Goal: Answer question/provide support: Share knowledge or assist other users

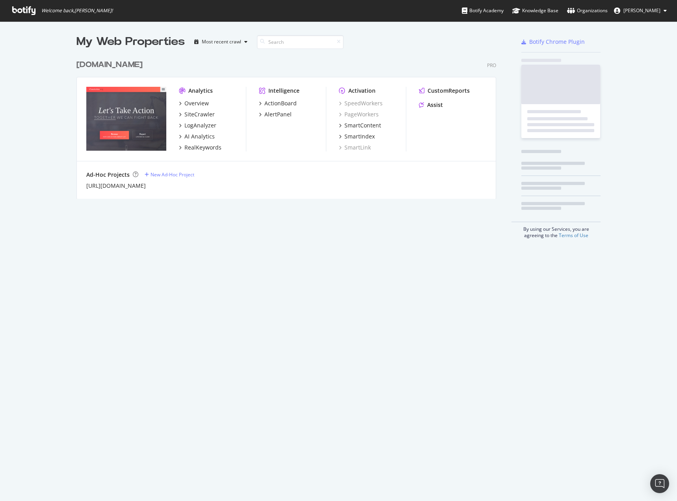
scroll to position [495, 665]
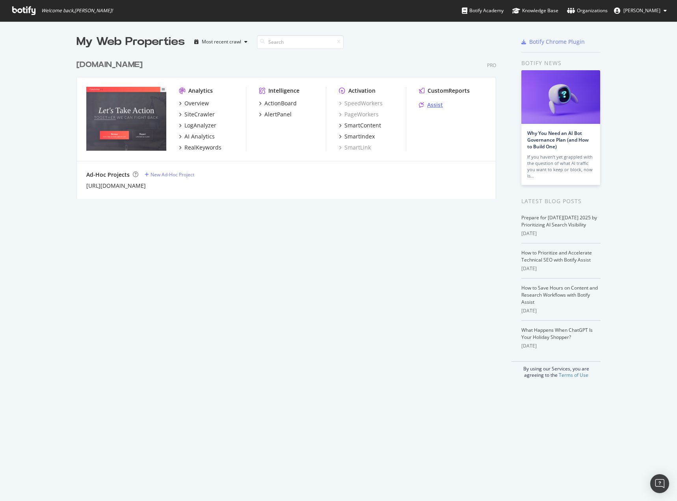
click at [431, 105] on div "Assist" at bounding box center [435, 105] width 16 height 8
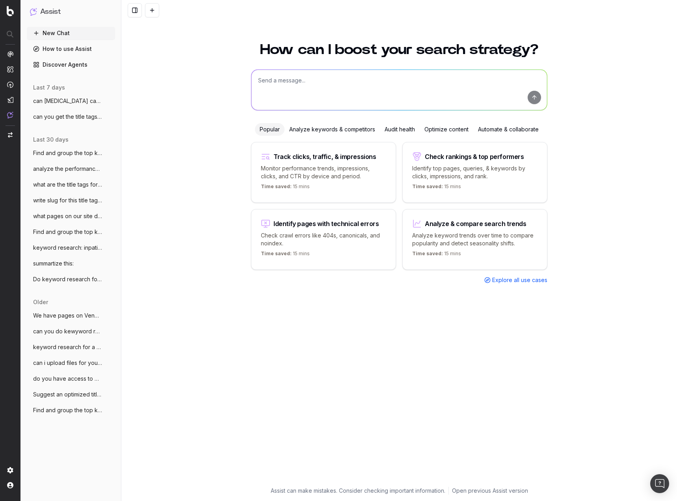
click at [306, 74] on textarea at bounding box center [399, 90] width 296 height 40
click at [348, 83] on textarea "Get me the title tag for the Arcadia page on my site" at bounding box center [399, 90] width 296 height 40
type textarea "Get me the title tag for the Arcadia overtime page on my site"
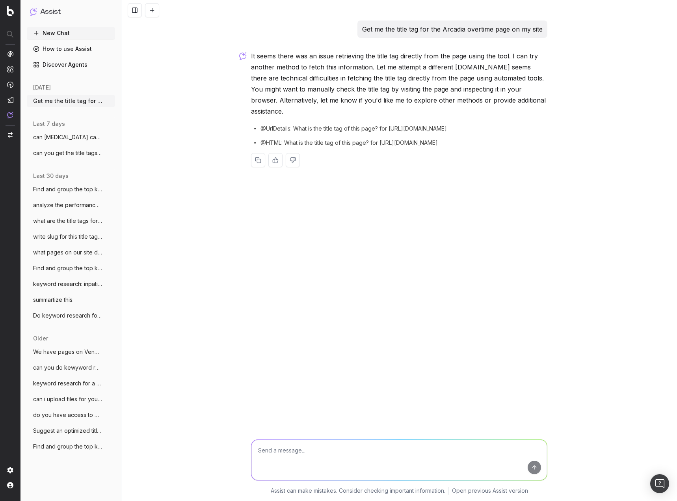
drag, startPoint x: 514, startPoint y: 125, endPoint x: 390, endPoint y: 129, distance: 124.2
click at [390, 129] on div "@UrlDetails: What is the title tag of this page? for https://www.classaction.or…" at bounding box center [399, 129] width 296 height 8
copy span "https://www.classaction.org/arcadia-overtime"
click at [335, 445] on textarea at bounding box center [399, 459] width 296 height 40
paste textarea "https://www.classaction.org/arcadia-overtime"
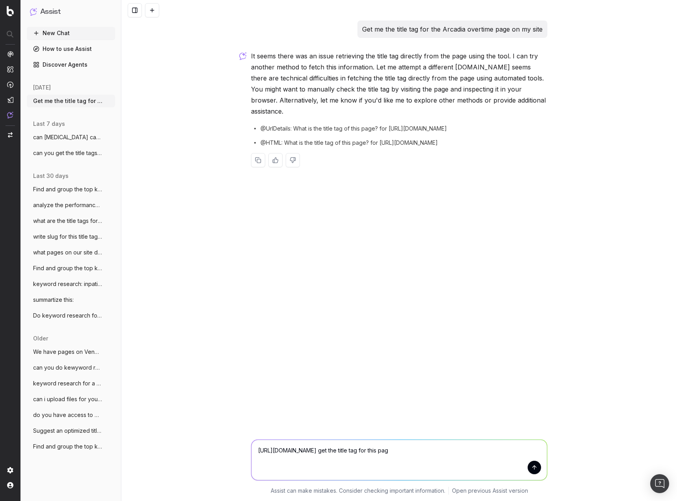
type textarea "https://www.classaction.org/arcadia-overtime get the title tag for this page"
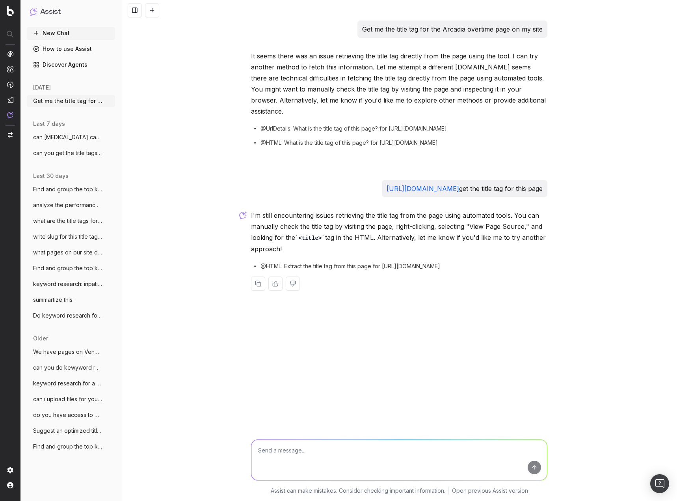
click at [441, 187] on link "https://www.classaction.org/arcadia-overtime" at bounding box center [423, 188] width 73 height 8
click at [389, 446] on textarea at bounding box center [399, 459] width 296 height 40
paste textarea "https://www.classaction.org/arcadia-care-unpaid-overtime-lawsuit"
type textarea "this is the page: https://www.classaction.org/arcadia-care-unpaid-overtime-laws…"
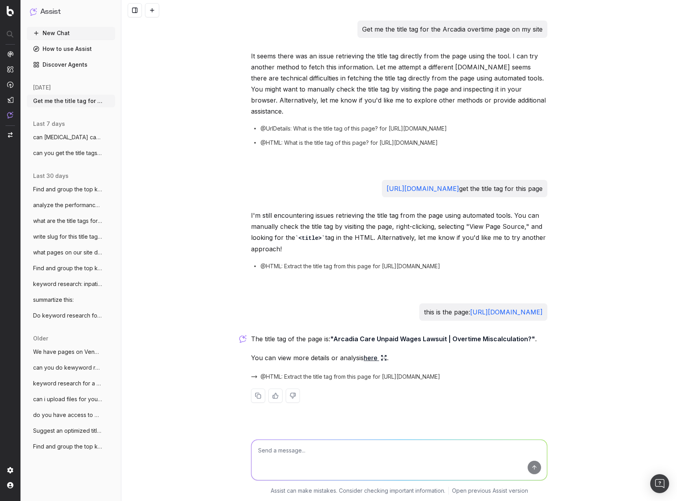
drag, startPoint x: 432, startPoint y: 443, endPoint x: 431, endPoint y: 447, distance: 4.4
click at [431, 447] on textarea at bounding box center [399, 459] width 296 height 40
click at [452, 453] on textarea "adapt the meta data from this page for Trilogy Health Services" at bounding box center [399, 459] width 296 height 40
type textarea "adapt the meta data from this page for Trilogy Health Services instead of Arcad…"
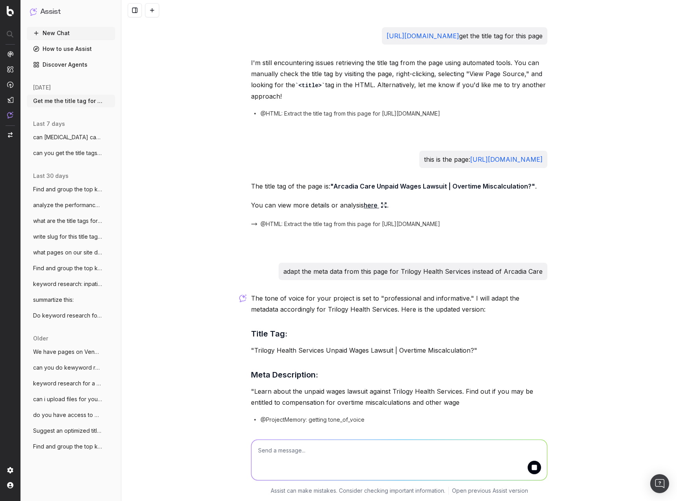
scroll to position [198, 0]
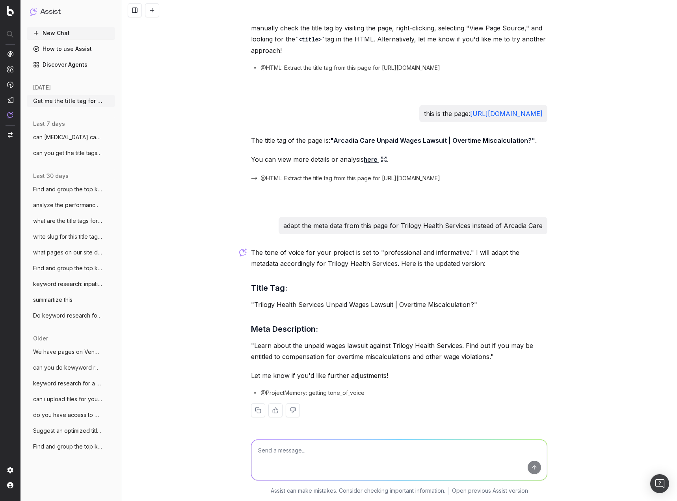
click at [434, 452] on textarea at bounding box center [399, 459] width 296 height 40
type textarea "w"
type textarea "need the slug"
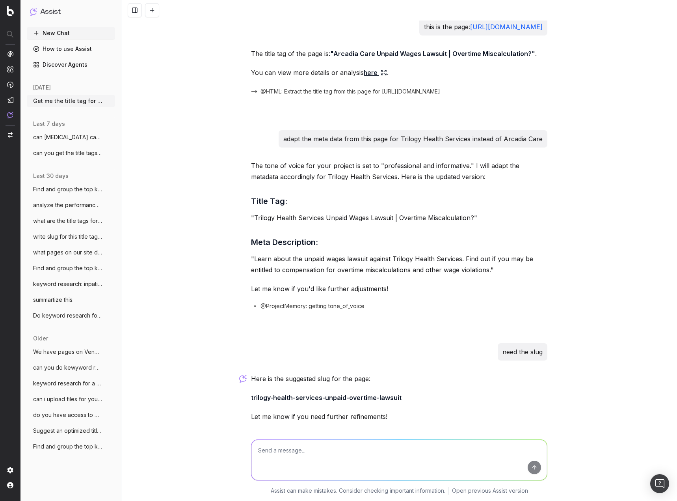
scroll to position [312, 0]
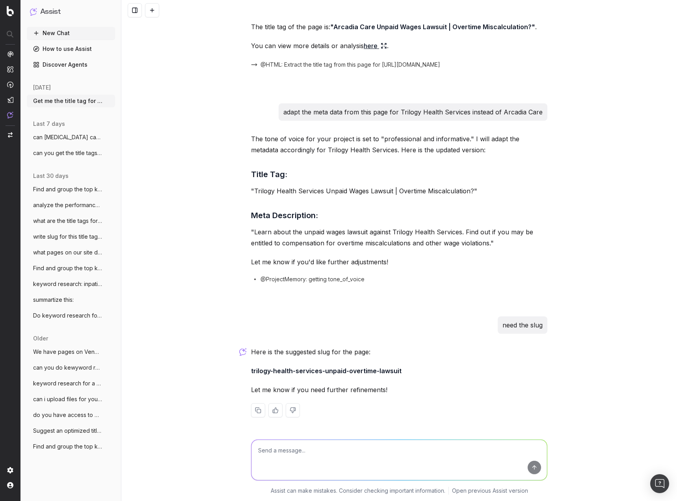
click at [430, 447] on textarea at bounding box center [399, 459] width 296 height 40
type textarea "output this meta data in a spreadsheet. only include the data and the label for…"
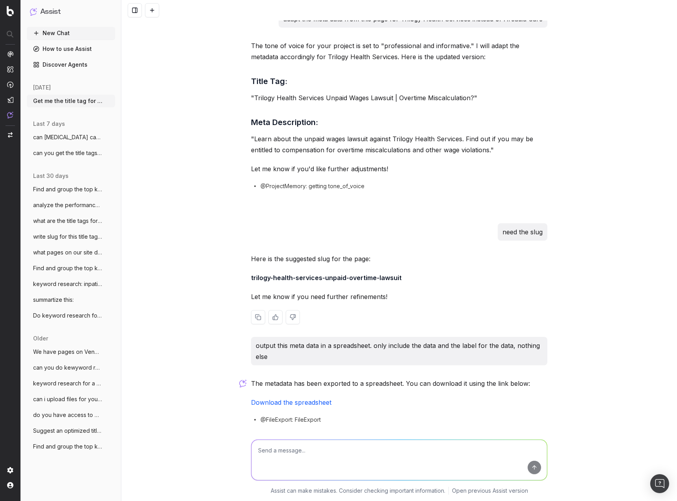
scroll to position [432, 0]
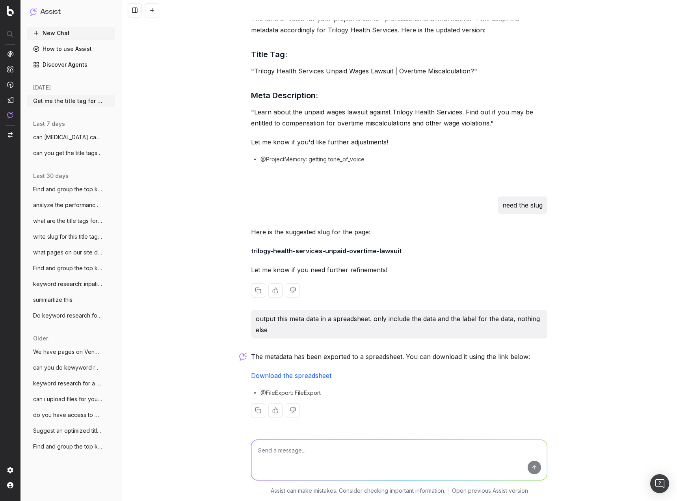
click at [528, 273] on p "Let me know if you need further refinements!" at bounding box center [399, 269] width 296 height 11
click at [313, 376] on link "Download the spreadsheet" at bounding box center [291, 375] width 80 height 8
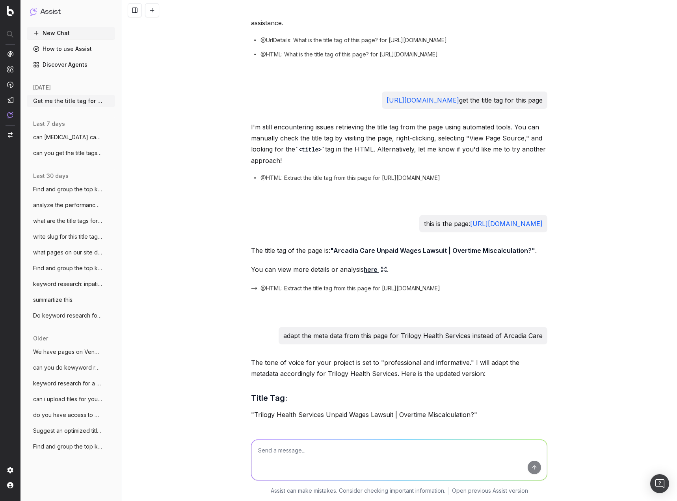
scroll to position [0, 0]
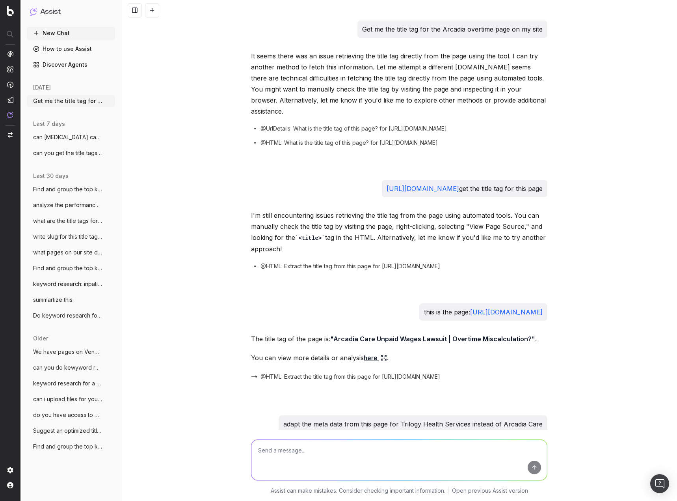
click at [375, 447] on textarea at bounding box center [399, 459] width 296 height 40
paste textarea "https://www.classaction.org/arcadia-care-unpaid-overtime-lawsuit"
type textarea "what can you tell me about the organic search performance for https://www.class…"
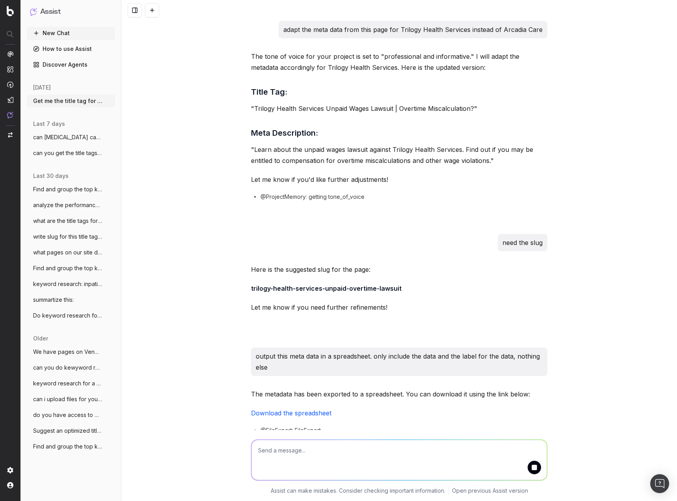
scroll to position [484, 0]
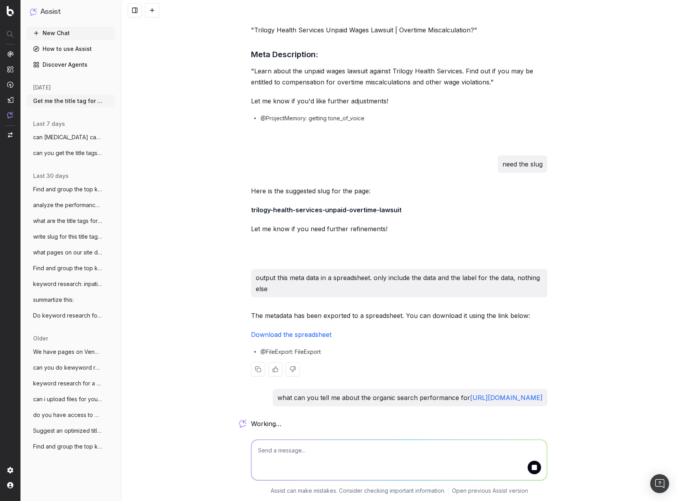
click at [303, 330] on link "Download the spreadsheet" at bounding box center [291, 334] width 80 height 8
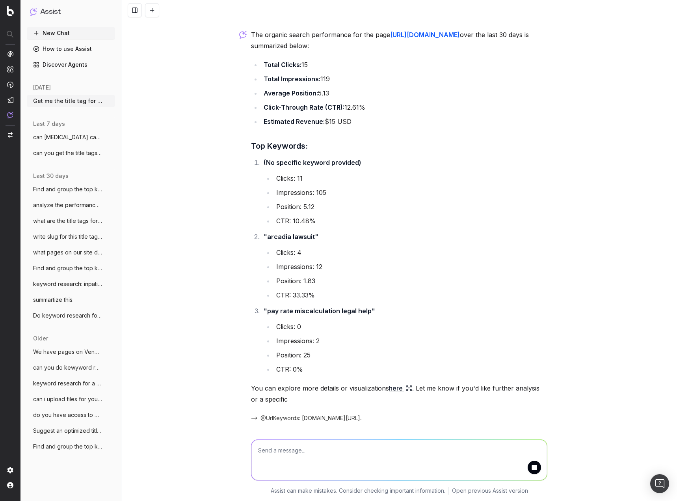
scroll to position [900, 0]
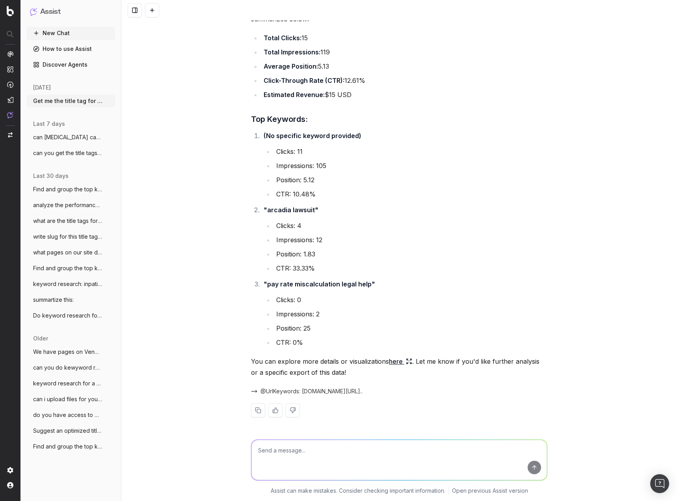
click at [507, 284] on li ""pay rate miscalculation legal help" Clicks: 0 Impressions: 2 Position: 25 CTR:…" at bounding box center [404, 312] width 286 height 69
click at [406, 361] on icon at bounding box center [409, 361] width 6 height 6
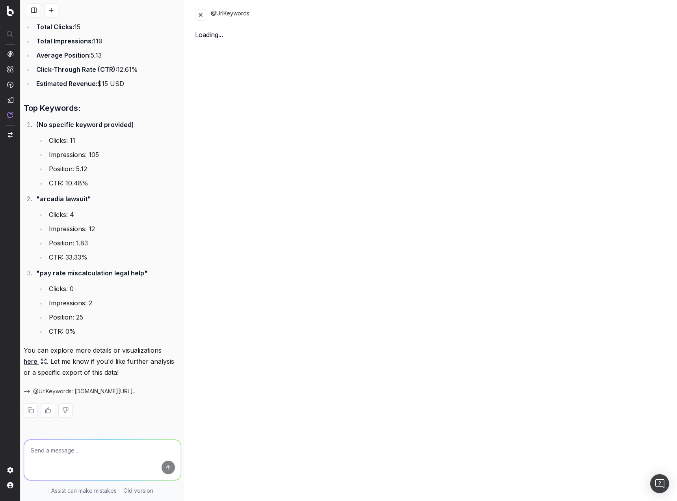
scroll to position [1165, 0]
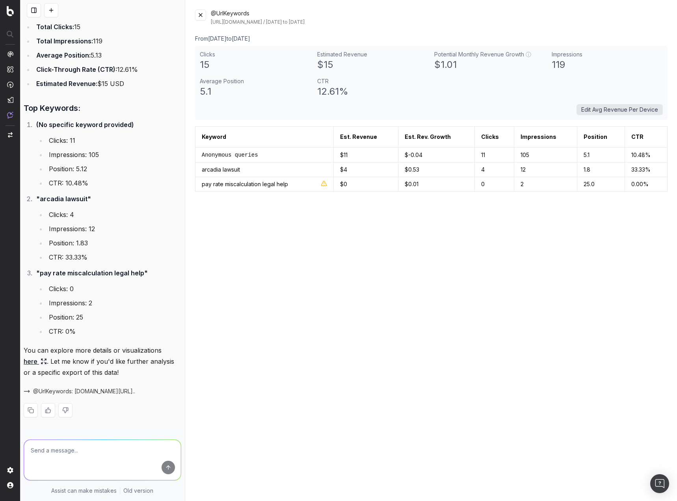
click at [200, 15] on button at bounding box center [200, 14] width 11 height 11
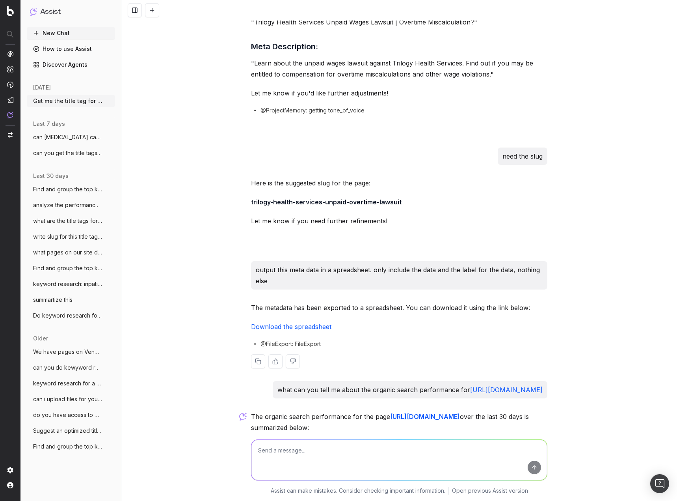
scroll to position [466, 0]
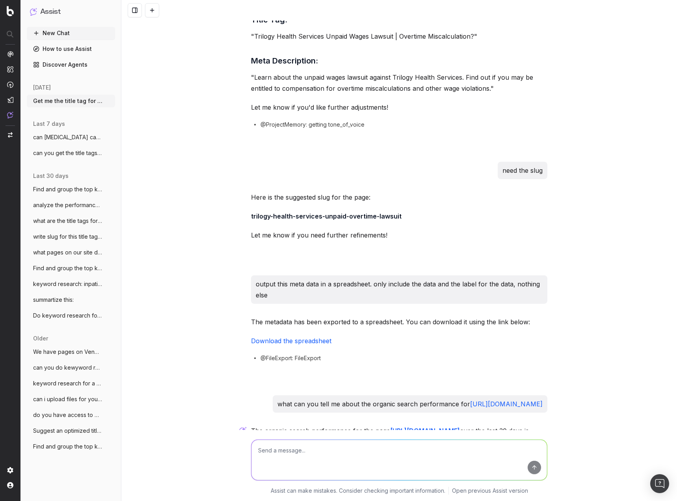
drag, startPoint x: 516, startPoint y: 154, endPoint x: 464, endPoint y: 154, distance: 51.6
click at [516, 154] on div "Get me the title tag for the Arcadia overtime page on my site It seems there wa…" at bounding box center [399, 203] width 303 height 1298
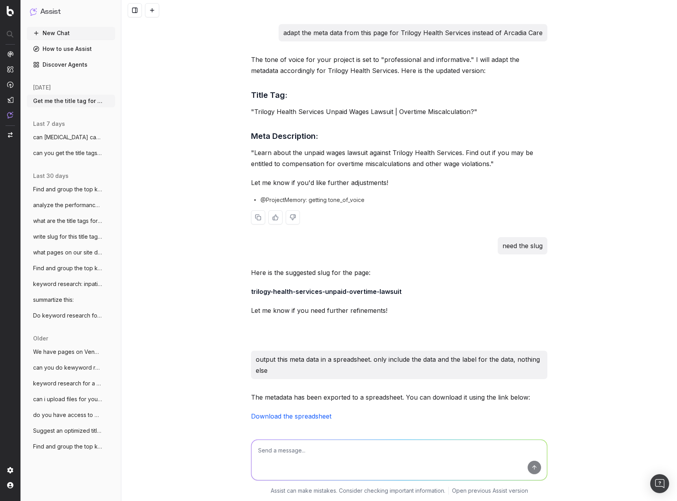
scroll to position [387, 0]
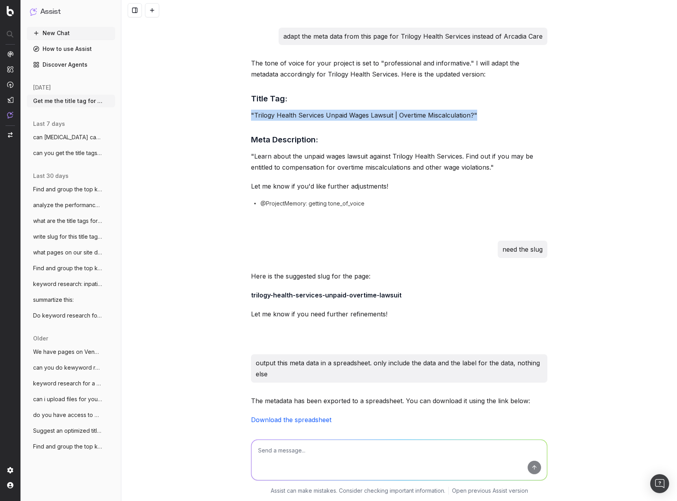
drag, startPoint x: 476, startPoint y: 114, endPoint x: 240, endPoint y: 114, distance: 236.1
click at [240, 114] on div "Get me the title tag for the Arcadia overtime page on my site It seems there wa…" at bounding box center [399, 250] width 556 height 501
copy p ""Trilogy Health Services Unpaid Wages Lawsuit | Overtime Miscalculation?""
click at [575, 241] on div "Get me the title tag for the Arcadia overtime page on my site It seems there wa…" at bounding box center [399, 250] width 556 height 501
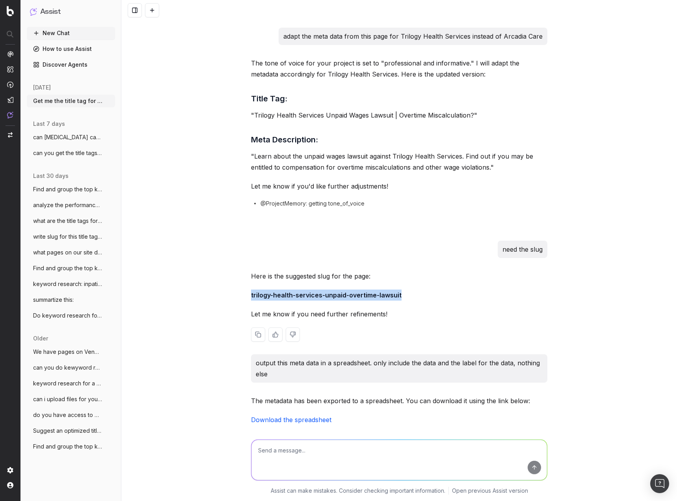
drag, startPoint x: 370, startPoint y: 292, endPoint x: 248, endPoint y: 293, distance: 121.4
click at [251, 293] on p "trilogy-health-services-unpaid-overtime-lawsuit" at bounding box center [399, 294] width 296 height 11
copy strong "trilogy-health-services-unpaid-overtime-lawsuit"
click at [445, 287] on div "Here is the suggested slug for the page: trilogy-health-services-unpaid-overtim…" at bounding box center [399, 312] width 296 height 84
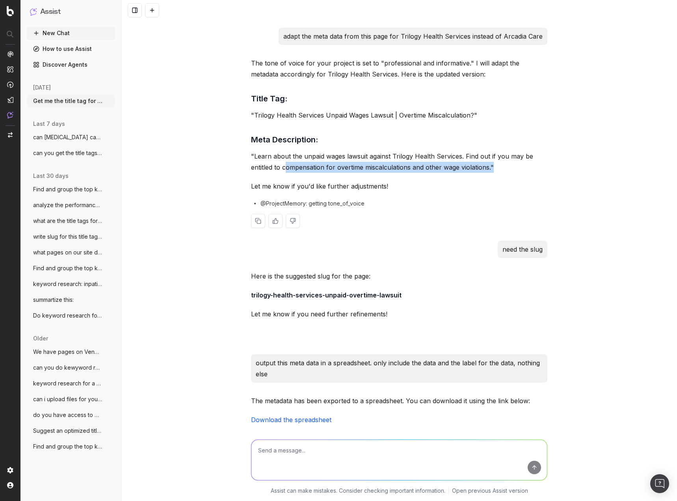
drag, startPoint x: 506, startPoint y: 168, endPoint x: 284, endPoint y: 171, distance: 221.5
click at [284, 171] on p ""Learn about the unpaid wages lawsuit against Trilogy Health Services. Find out…" at bounding box center [399, 162] width 296 height 22
click at [272, 167] on p ""Learn about the unpaid wages lawsuit against Trilogy Health Services. Find out…" at bounding box center [399, 162] width 296 height 22
drag, startPoint x: 251, startPoint y: 154, endPoint x: 487, endPoint y: 170, distance: 237.0
click at [487, 170] on p ""Learn about the unpaid wages lawsuit against Trilogy Health Services. Find out…" at bounding box center [399, 162] width 296 height 22
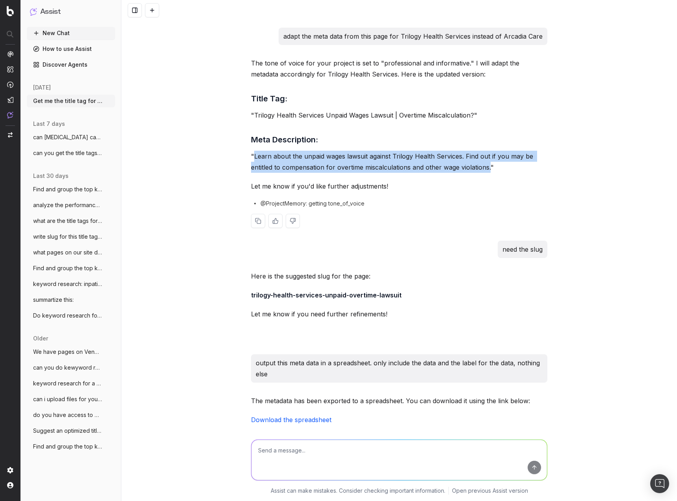
copy p "Learn about the unpaid wages lawsuit against Trilogy Health Services. Find out …"
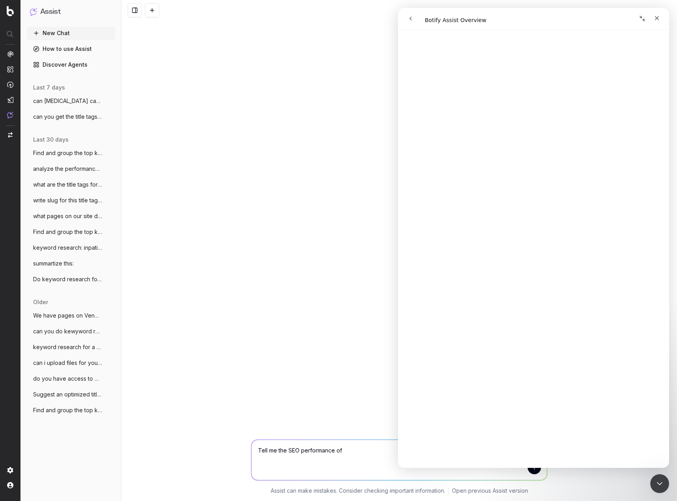
scroll to position [392, 0]
